Goal: Task Accomplishment & Management: Complete application form

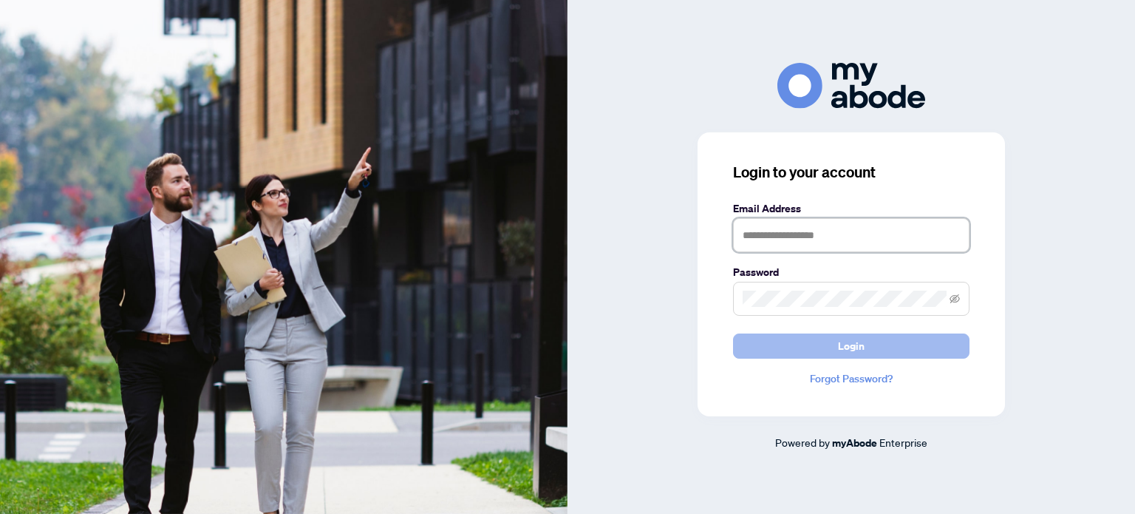
type input "**********"
click at [874, 339] on button "Login" at bounding box center [851, 345] width 236 height 25
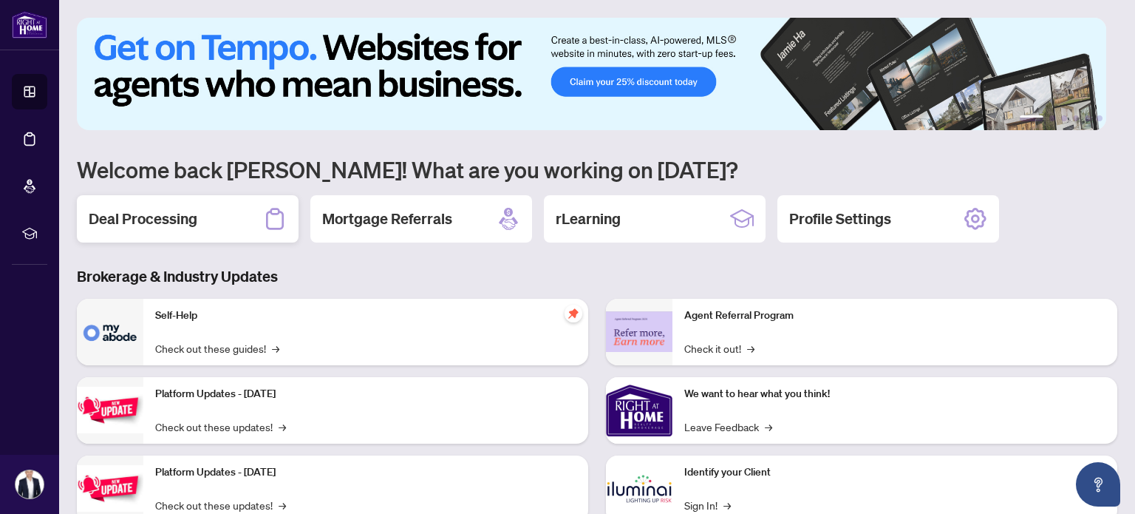
click at [194, 221] on h2 "Deal Processing" at bounding box center [143, 218] width 109 height 21
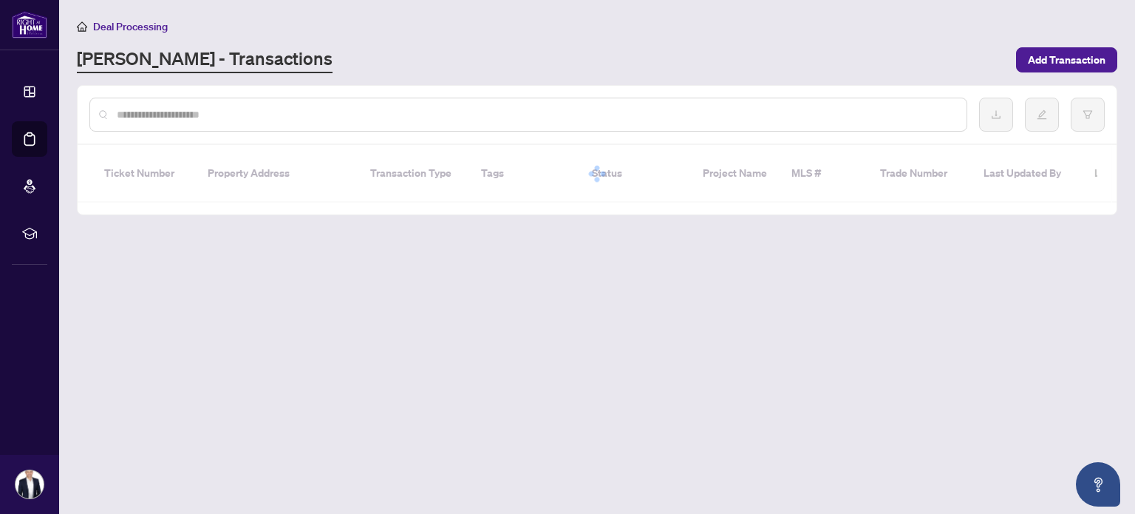
click at [256, 112] on input "text" at bounding box center [536, 114] width 838 height 16
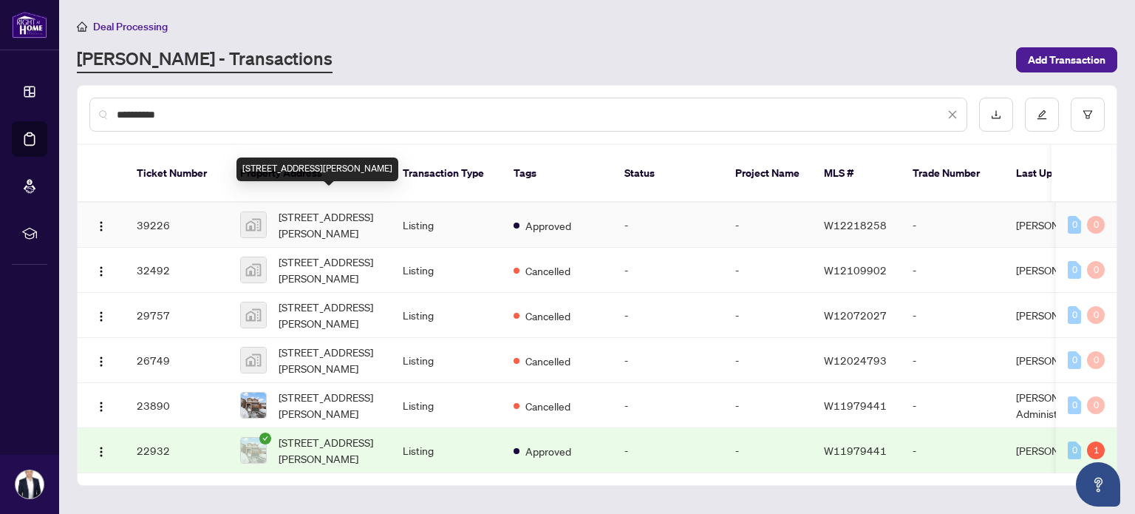
type input "**********"
click at [317, 208] on span "[STREET_ADDRESS][PERSON_NAME]" at bounding box center [329, 224] width 100 height 33
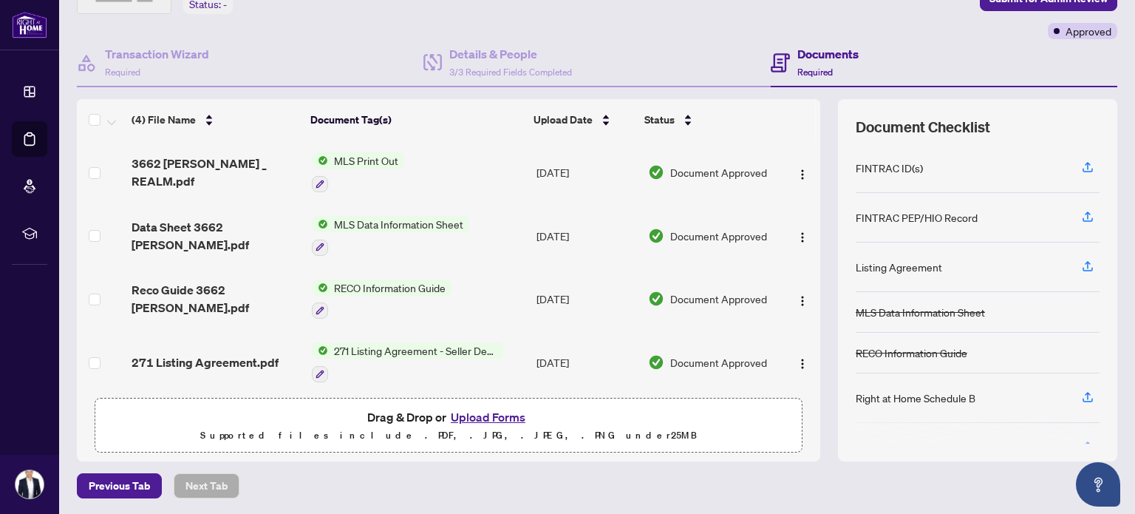
scroll to position [4, 0]
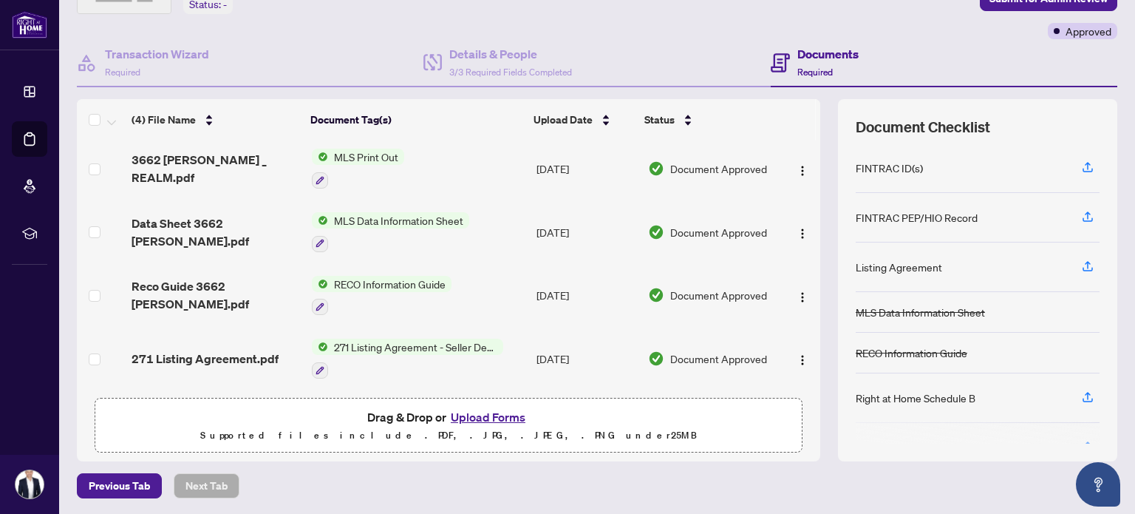
click at [471, 418] on button "Upload Forms" at bounding box center [487, 416] width 83 height 19
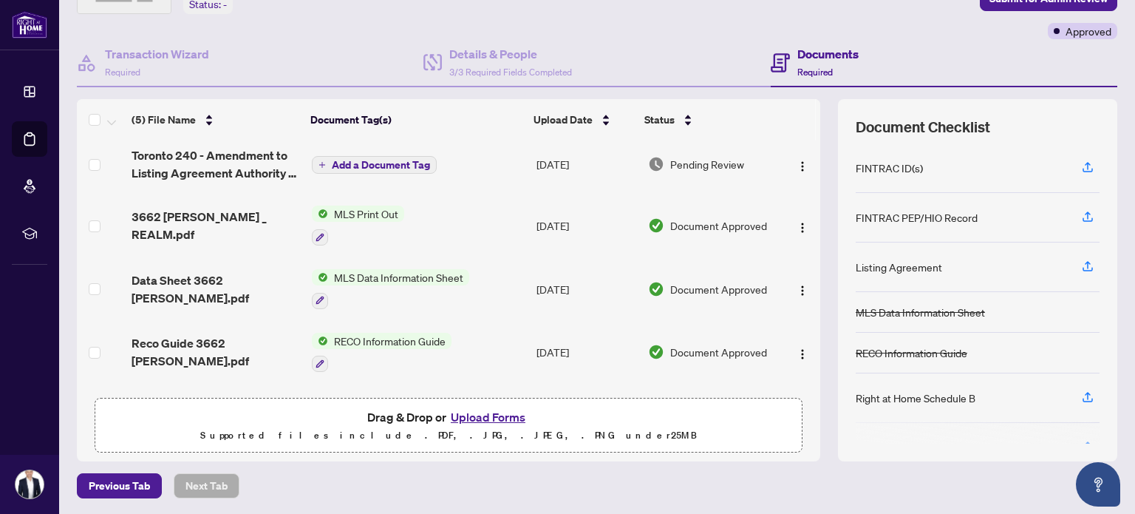
scroll to position [0, 0]
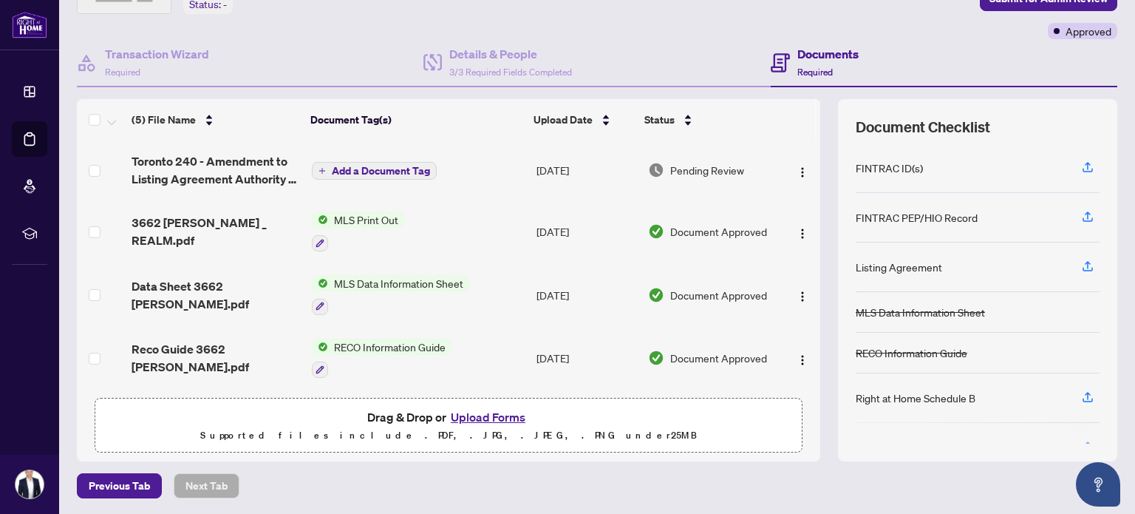
click at [386, 167] on span "Add a Document Tag" at bounding box center [381, 171] width 98 height 10
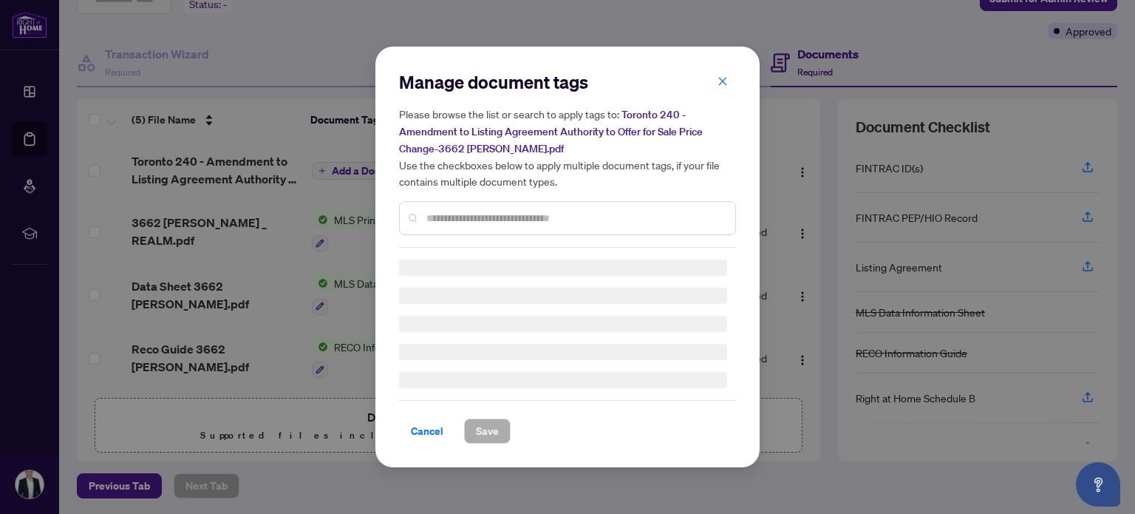
click at [497, 219] on input "text" at bounding box center [574, 218] width 297 height 16
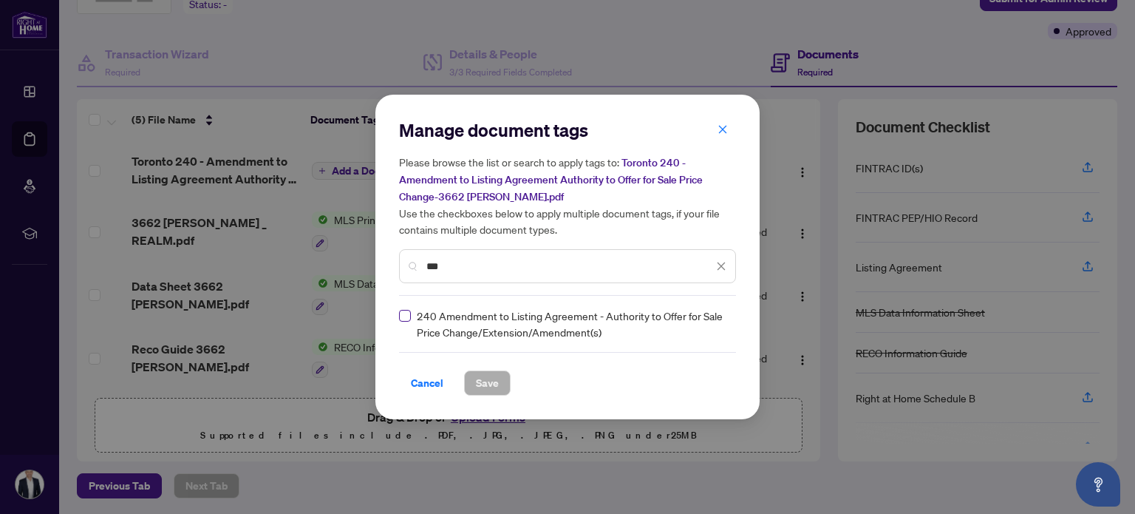
type input "***"
click at [403, 321] on label at bounding box center [405, 315] width 12 height 16
click at [478, 391] on span "Save" at bounding box center [487, 383] width 23 height 24
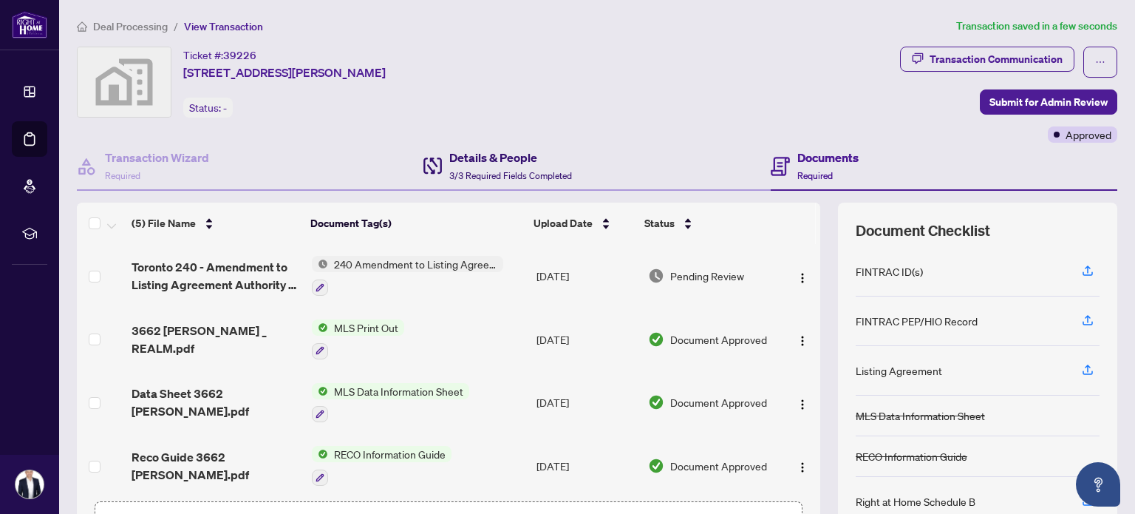
click at [502, 171] on span "3/3 Required Fields Completed" at bounding box center [510, 175] width 123 height 11
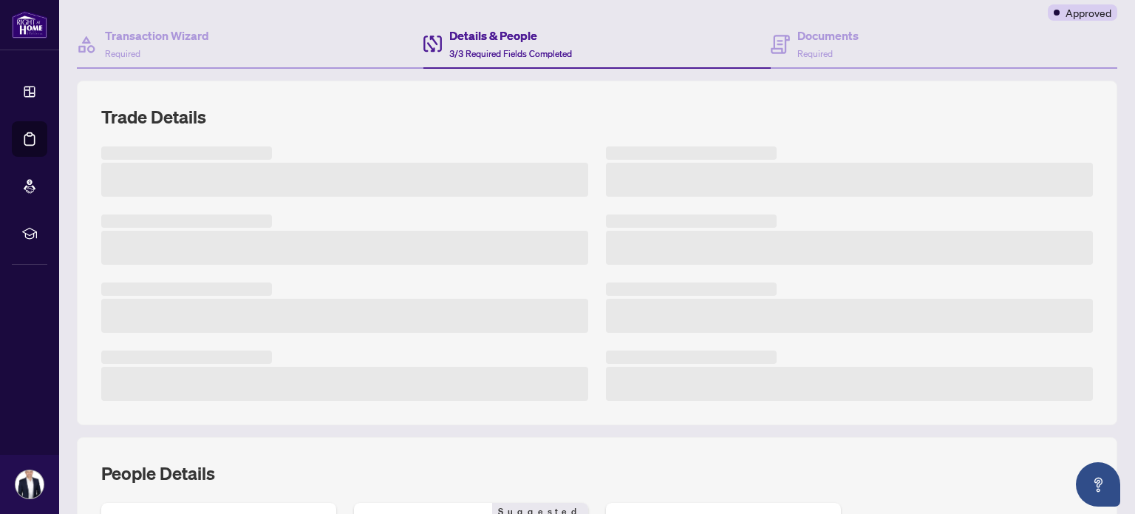
scroll to position [148, 0]
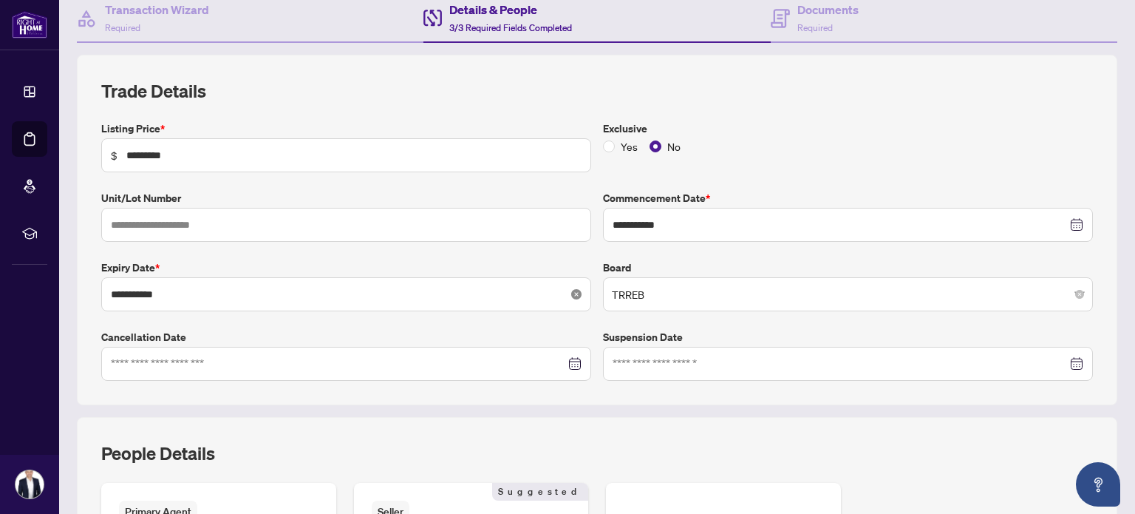
click at [571, 292] on icon "close-circle" at bounding box center [576, 294] width 10 height 10
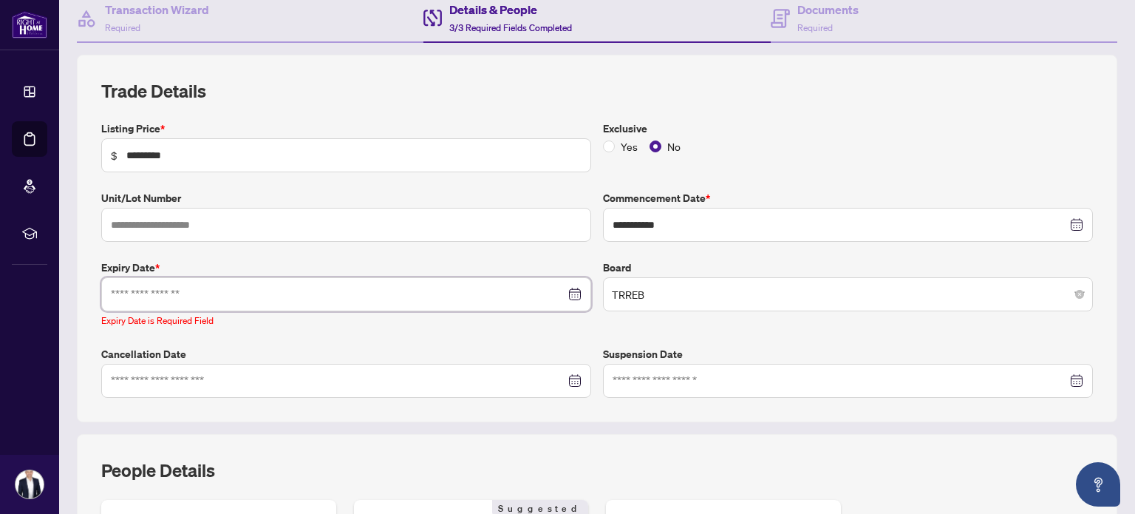
click at [221, 295] on input at bounding box center [338, 294] width 454 height 16
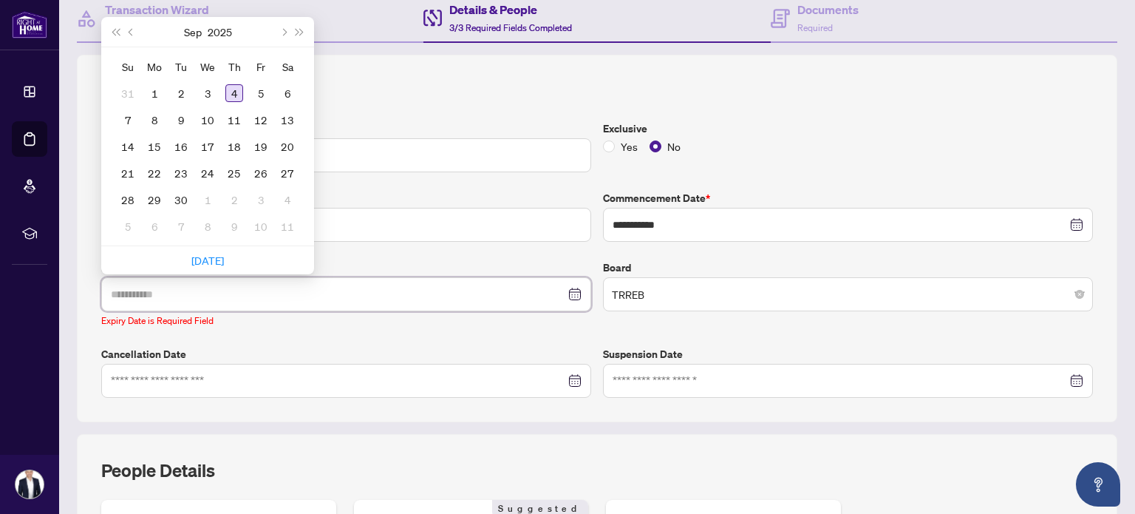
type input "**********"
click at [280, 33] on button "Next month (PageDown)" at bounding box center [283, 32] width 16 height 30
type input "**********"
click at [207, 90] on div "1" at bounding box center [208, 93] width 18 height 18
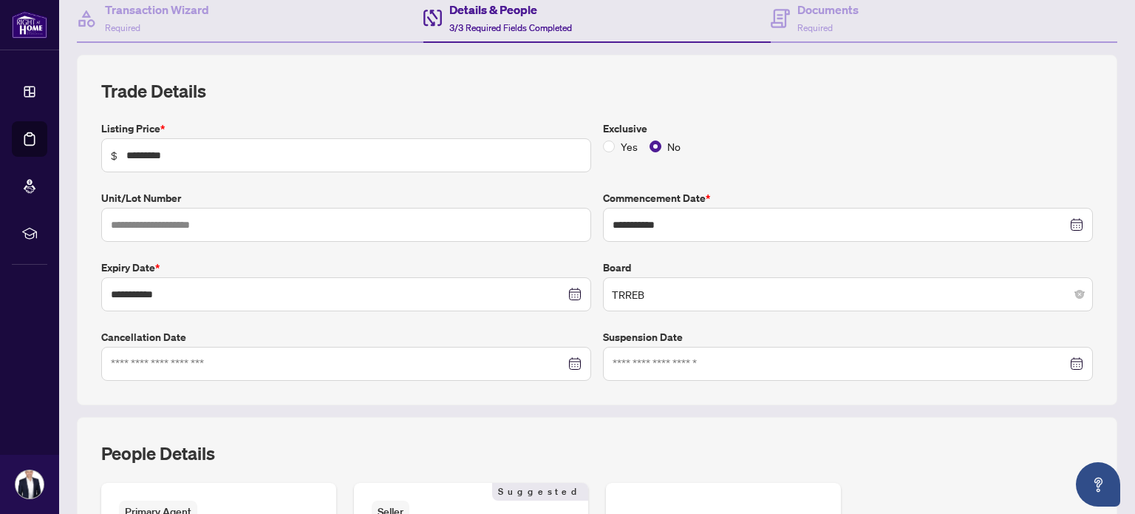
click at [864, 138] on div "Yes No" at bounding box center [848, 146] width 490 height 16
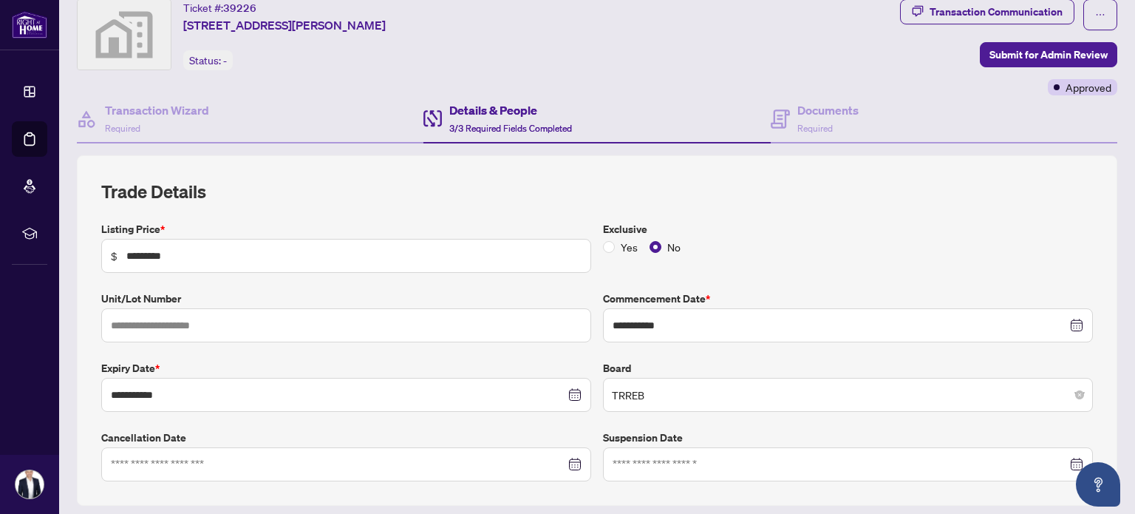
scroll to position [0, 0]
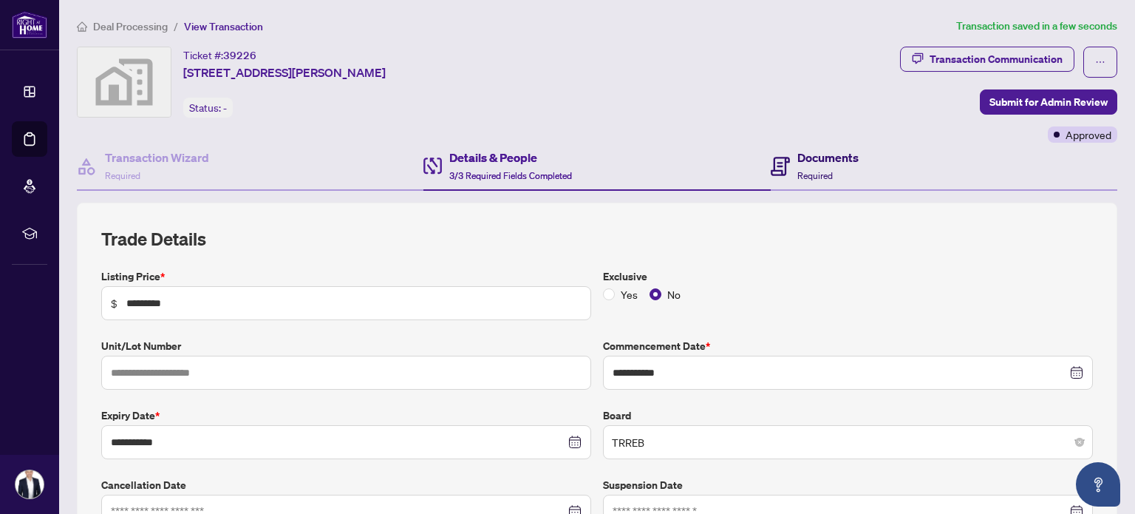
click at [782, 159] on icon at bounding box center [780, 166] width 19 height 19
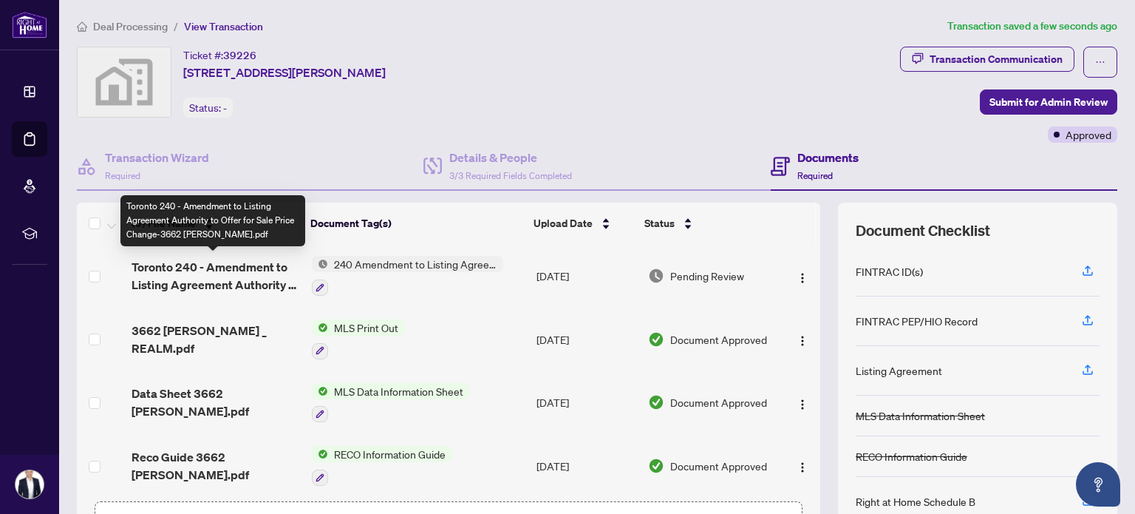
click at [211, 269] on span "Toronto 240 - Amendment to Listing Agreement Authority to Offer for Sale Price …" at bounding box center [216, 275] width 168 height 35
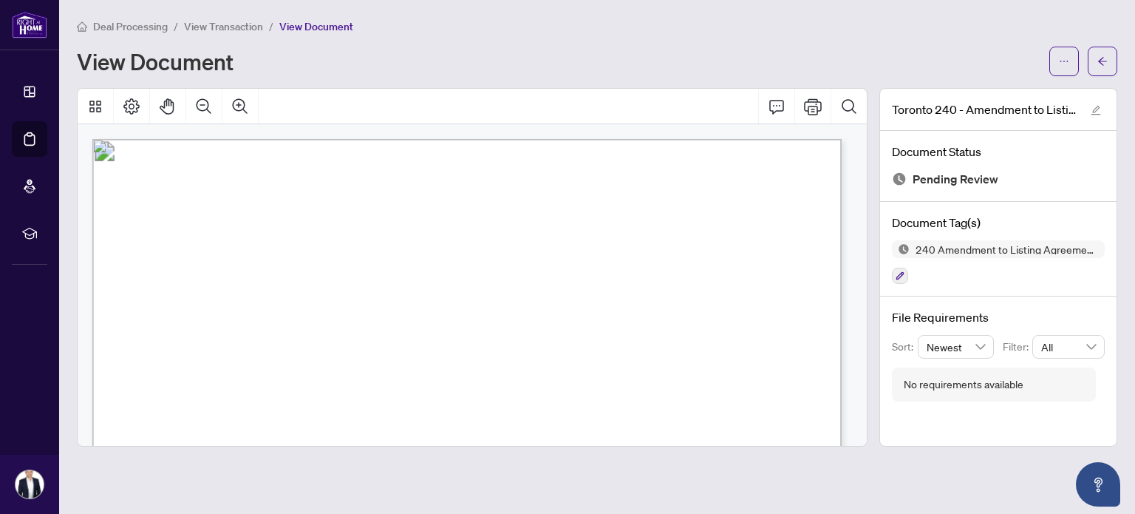
click at [836, 4] on main "Deal Processing / View Transaction / View Document View Document Toronto 240 - …" at bounding box center [597, 257] width 1076 height 514
click at [1100, 61] on icon "arrow-left" at bounding box center [1102, 61] width 10 height 10
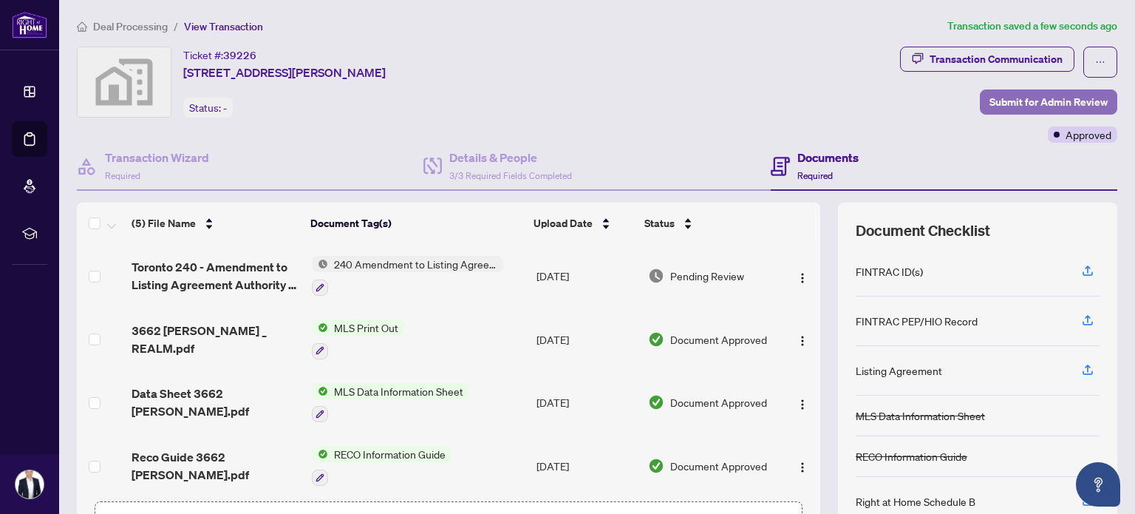
click at [1024, 103] on span "Submit for Admin Review" at bounding box center [1048, 102] width 118 height 24
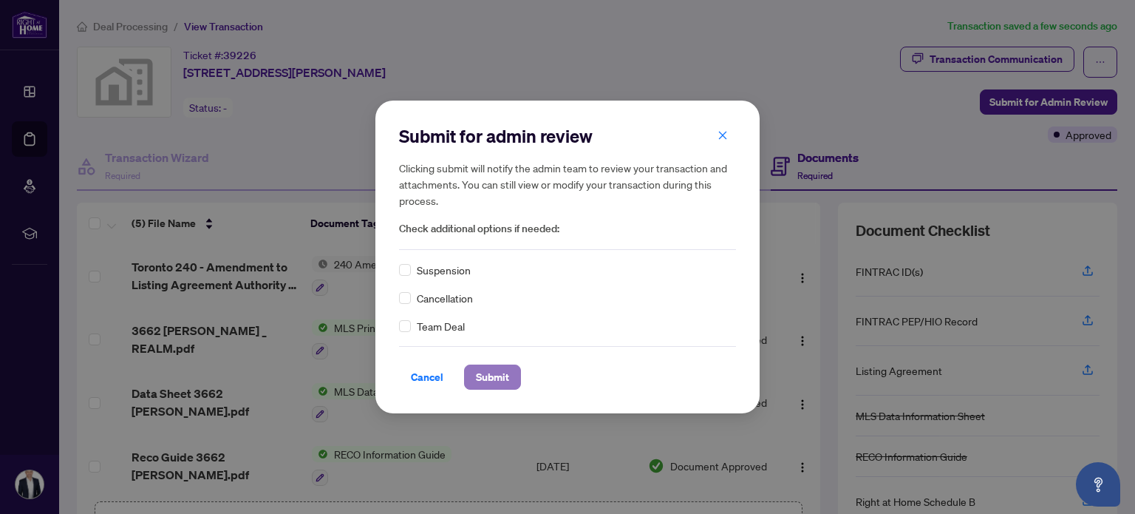
click at [493, 383] on span "Submit" at bounding box center [492, 377] width 33 height 24
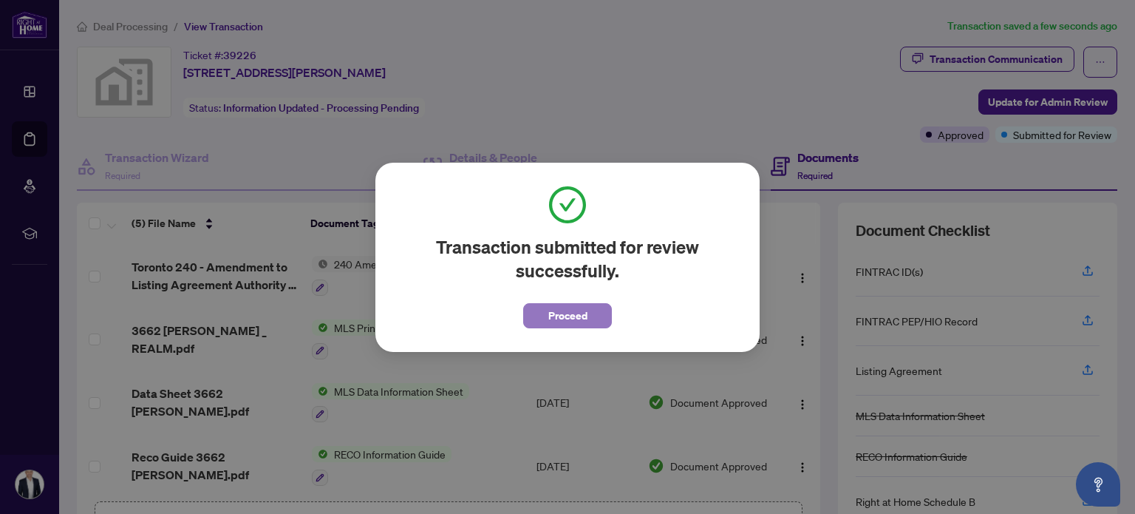
click at [582, 303] on button "Proceed" at bounding box center [567, 315] width 89 height 25
